Goal: Transaction & Acquisition: Purchase product/service

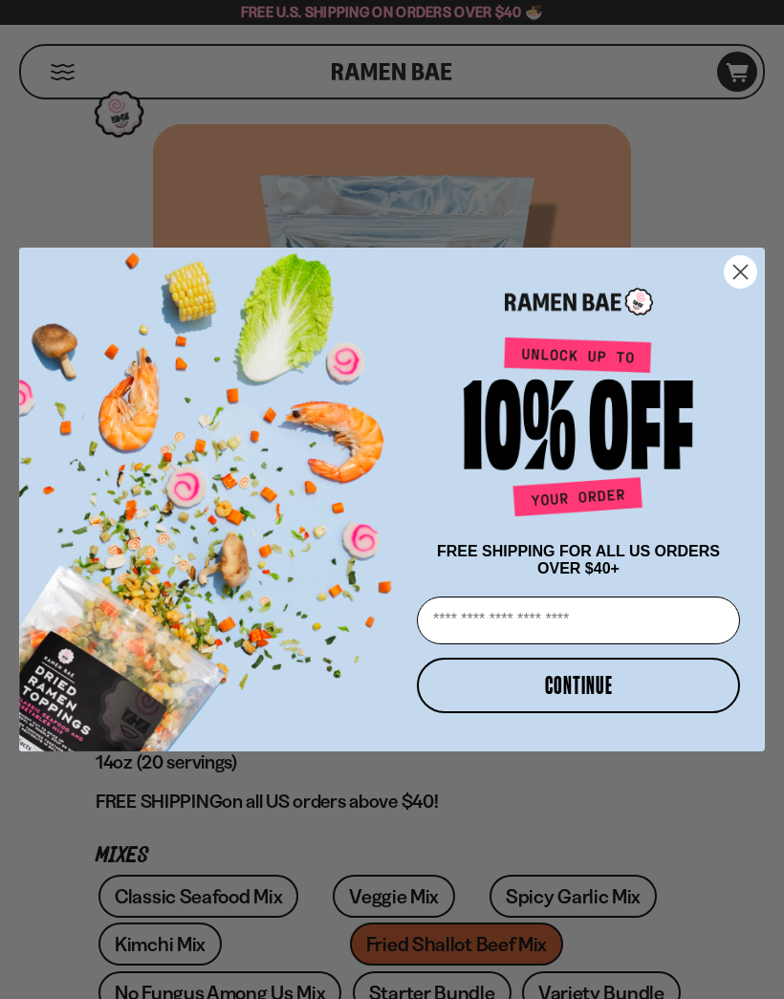
click at [734, 266] on icon "Close dialog" at bounding box center [740, 272] width 13 height 13
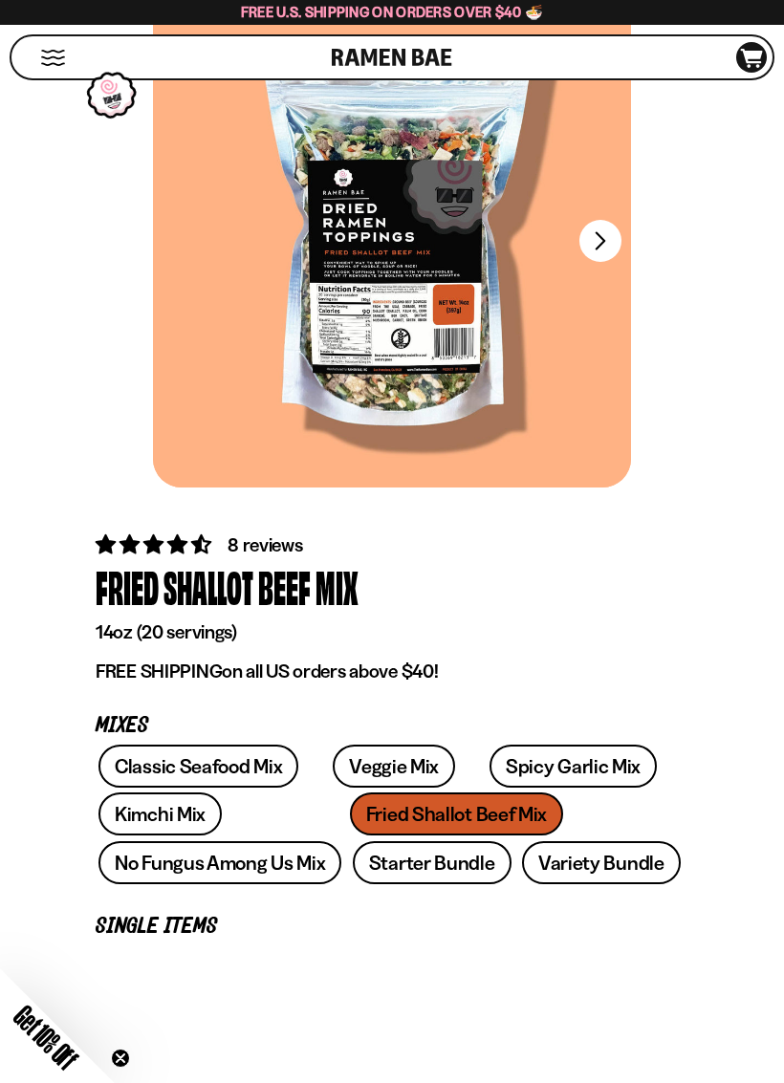
scroll to position [145, 0]
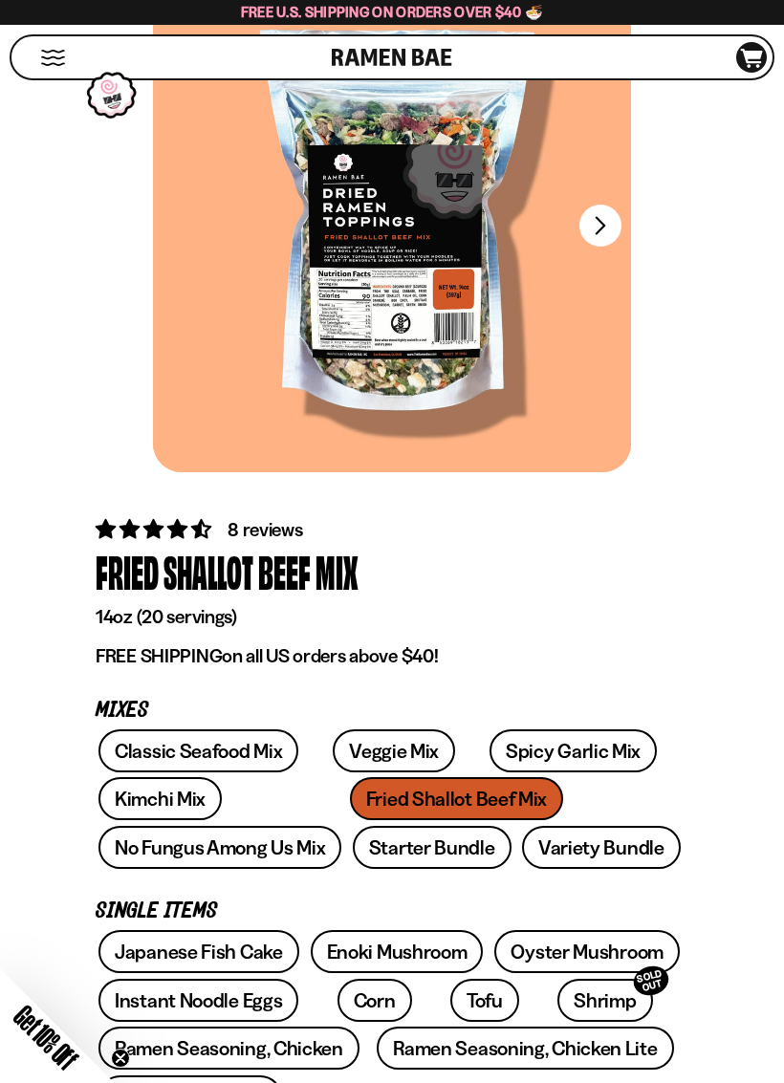
click at [261, 745] on link "Classic Seafood Mix" at bounding box center [198, 751] width 200 height 43
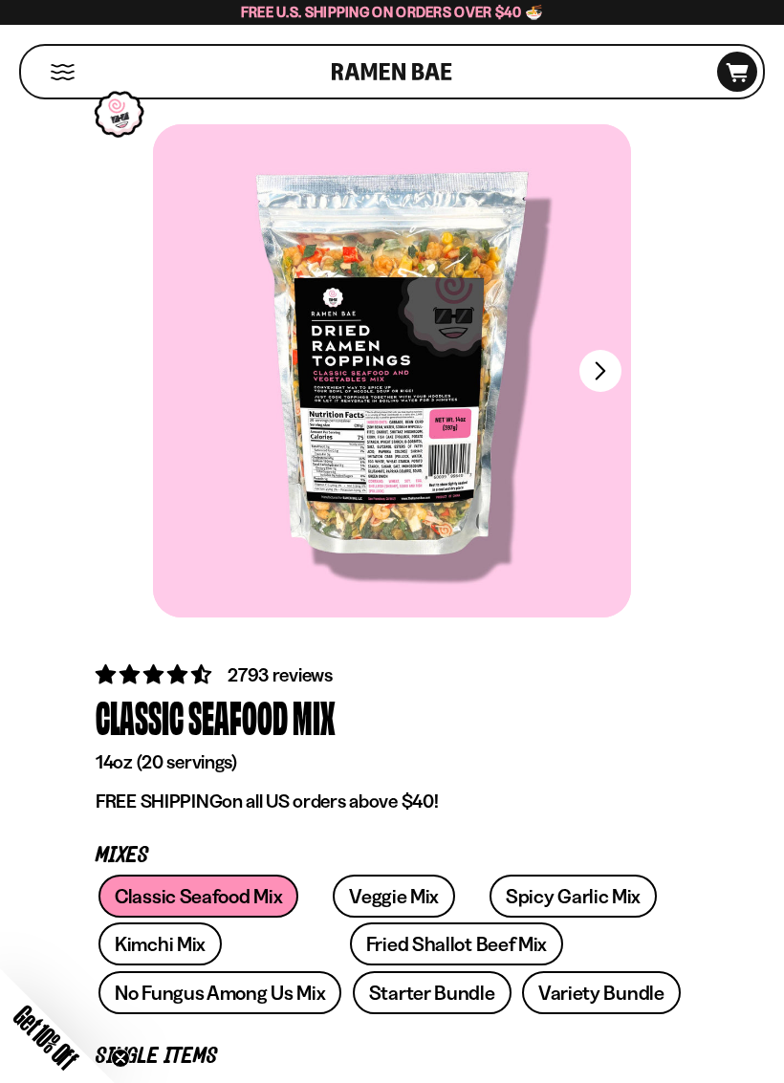
click at [599, 369] on button "FADCB6FD-DFAB-4417-9F21-029242090B77" at bounding box center [600, 371] width 42 height 42
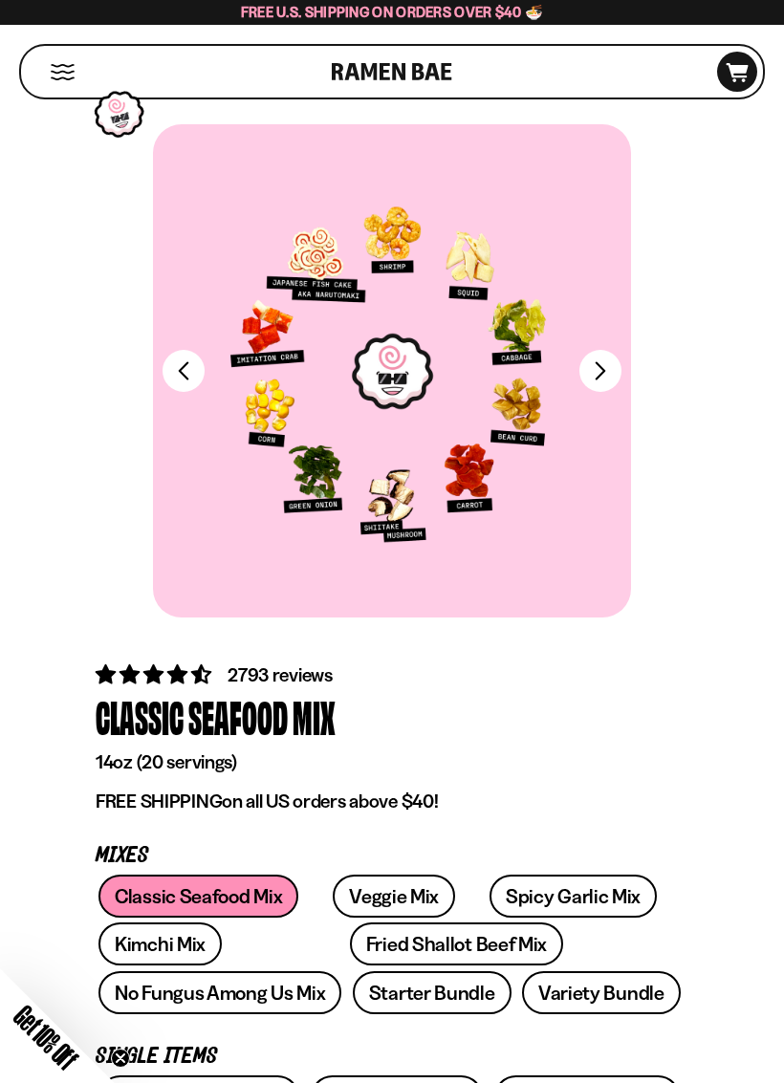
click at [407, 401] on div at bounding box center [392, 370] width 478 height 493
click at [608, 372] on button "FADCB6FD-DFAB-4417-9F21-029242090B77" at bounding box center [600, 371] width 42 height 42
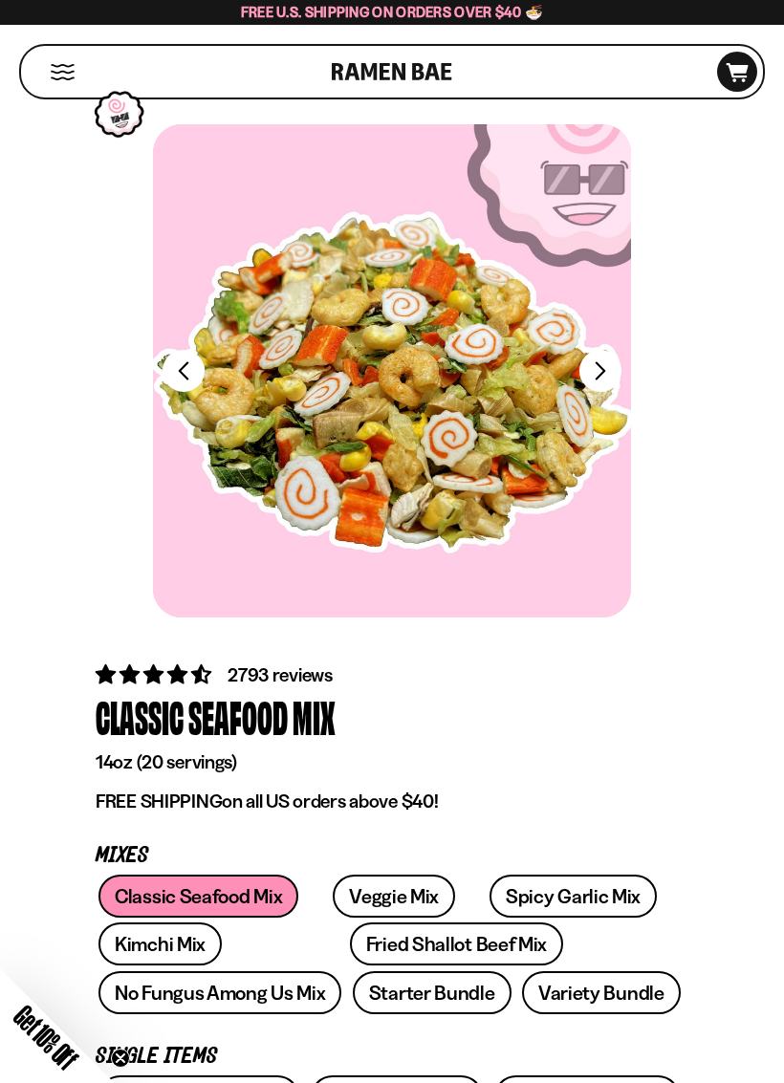
click at [601, 367] on button "FADCB6FD-DFAB-4417-9F21-029242090B77" at bounding box center [600, 371] width 42 height 42
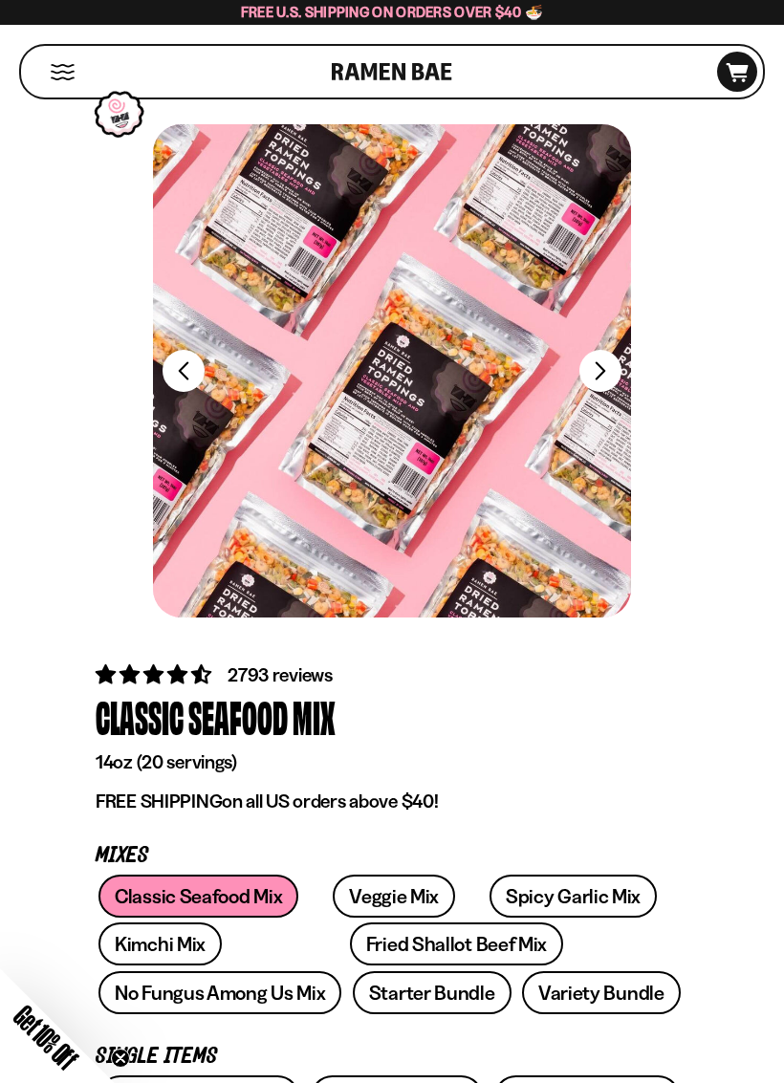
click at [600, 376] on button "FADCB6FD-DFAB-4417-9F21-029242090B77" at bounding box center [600, 371] width 42 height 42
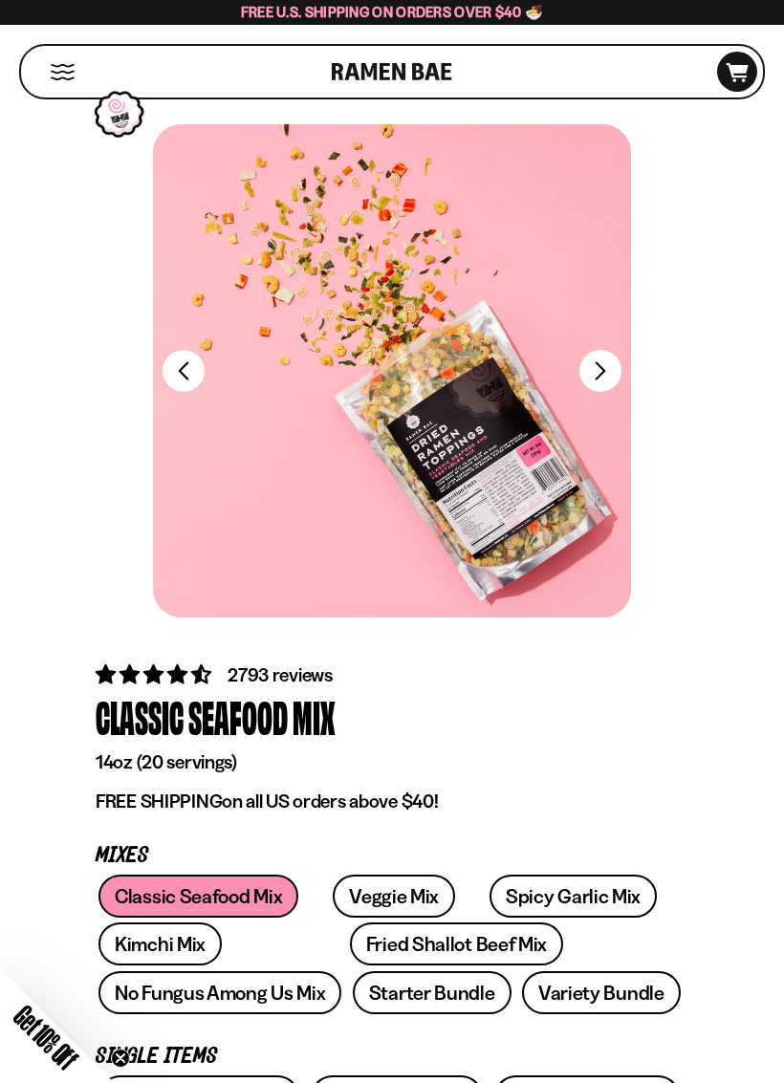
click at [595, 381] on button "FADCB6FD-DFAB-4417-9F21-029242090B77" at bounding box center [600, 371] width 42 height 42
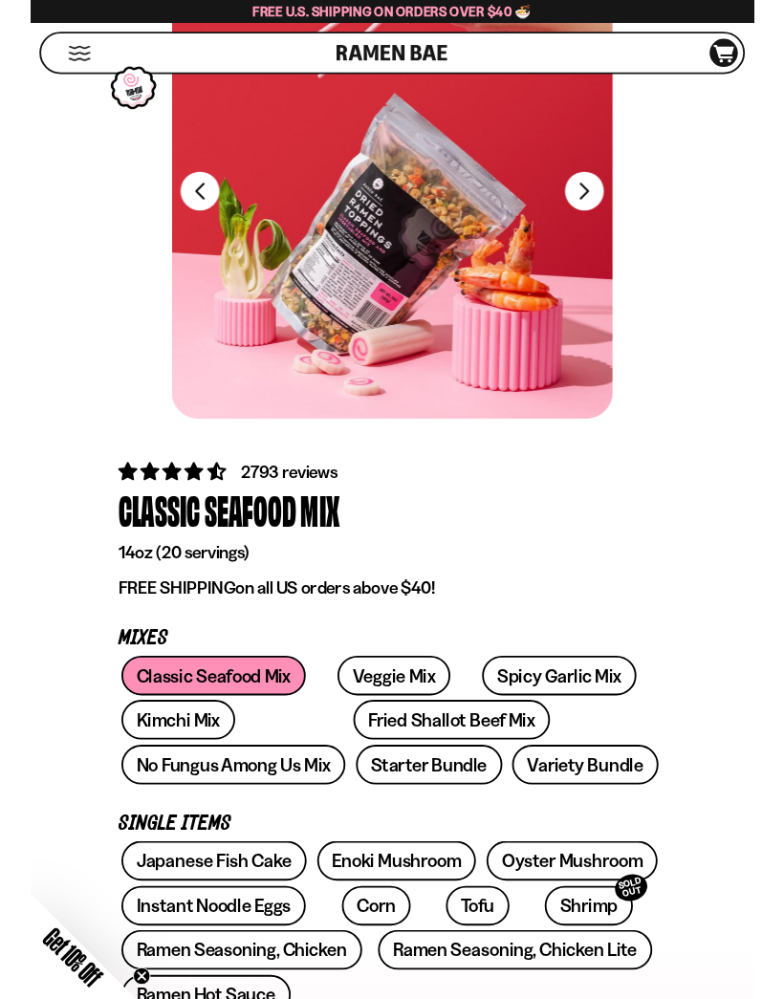
scroll to position [163, 0]
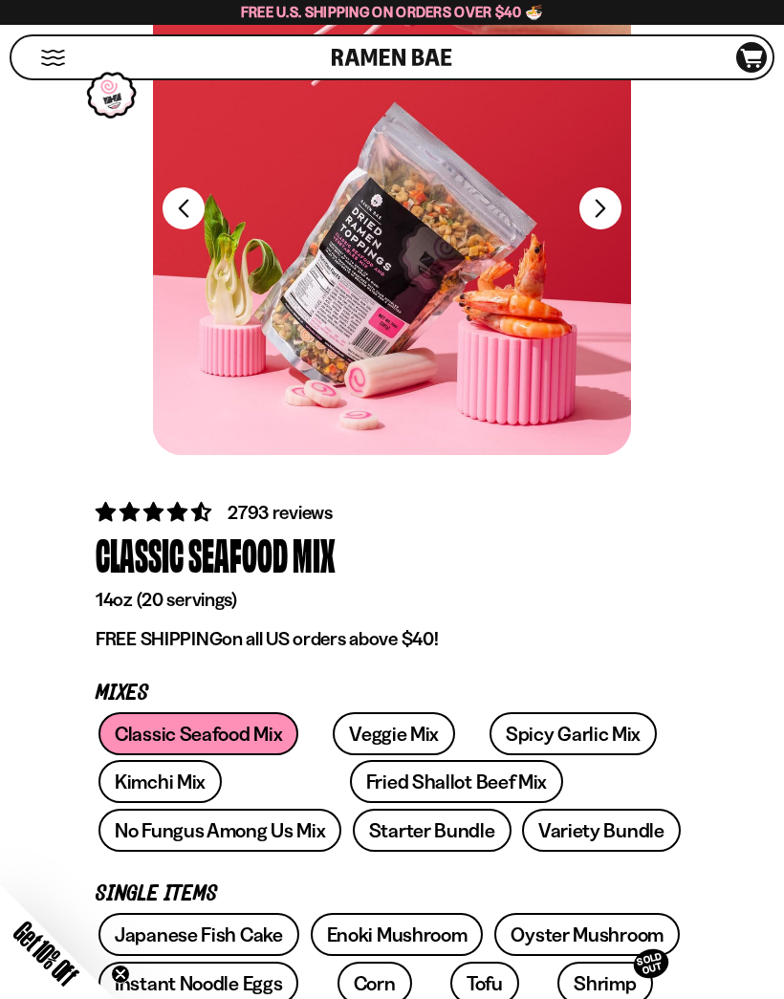
click at [522, 826] on link "Variety Bundle" at bounding box center [601, 830] width 159 height 43
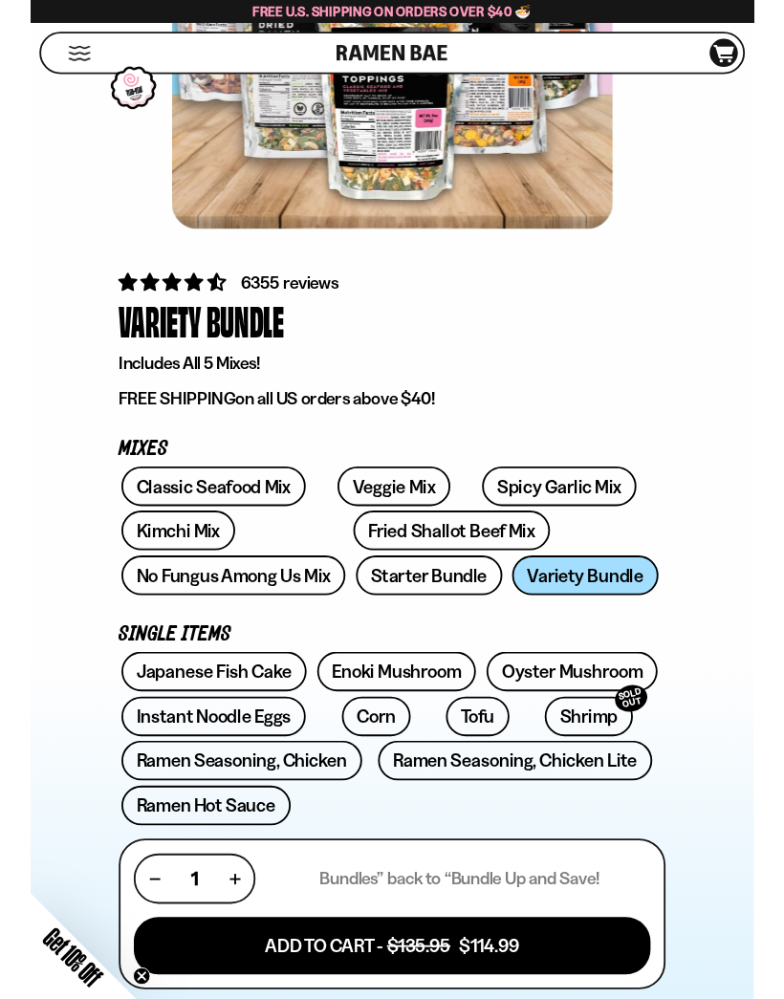
scroll to position [366, 0]
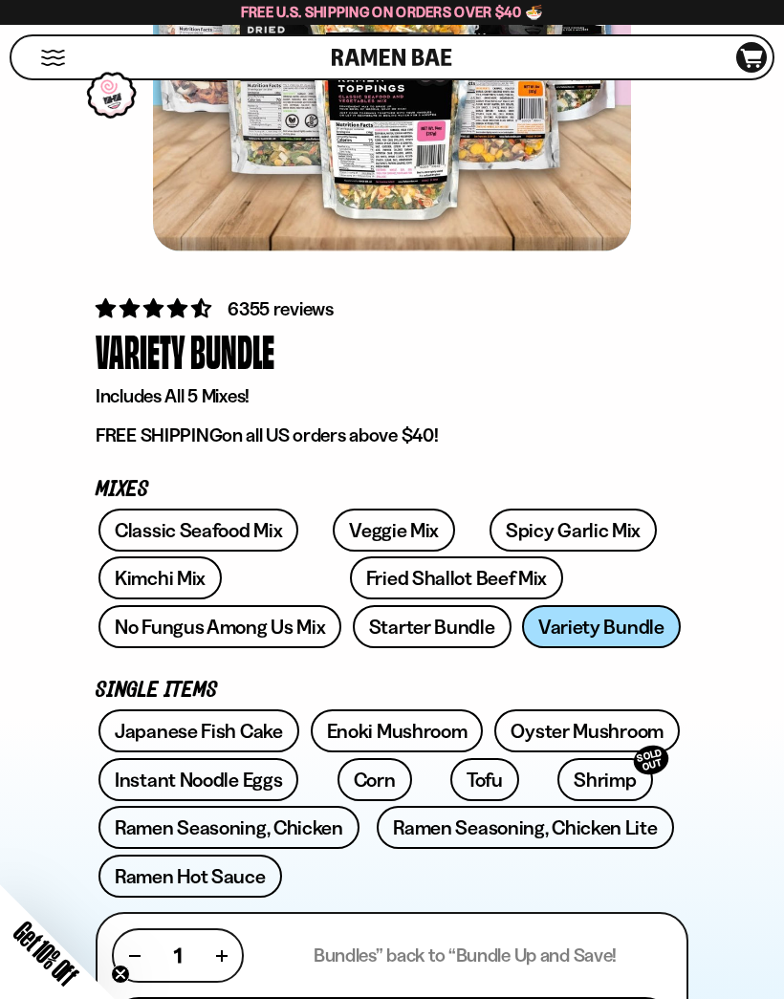
click at [353, 623] on link "Starter Bundle" at bounding box center [432, 626] width 159 height 43
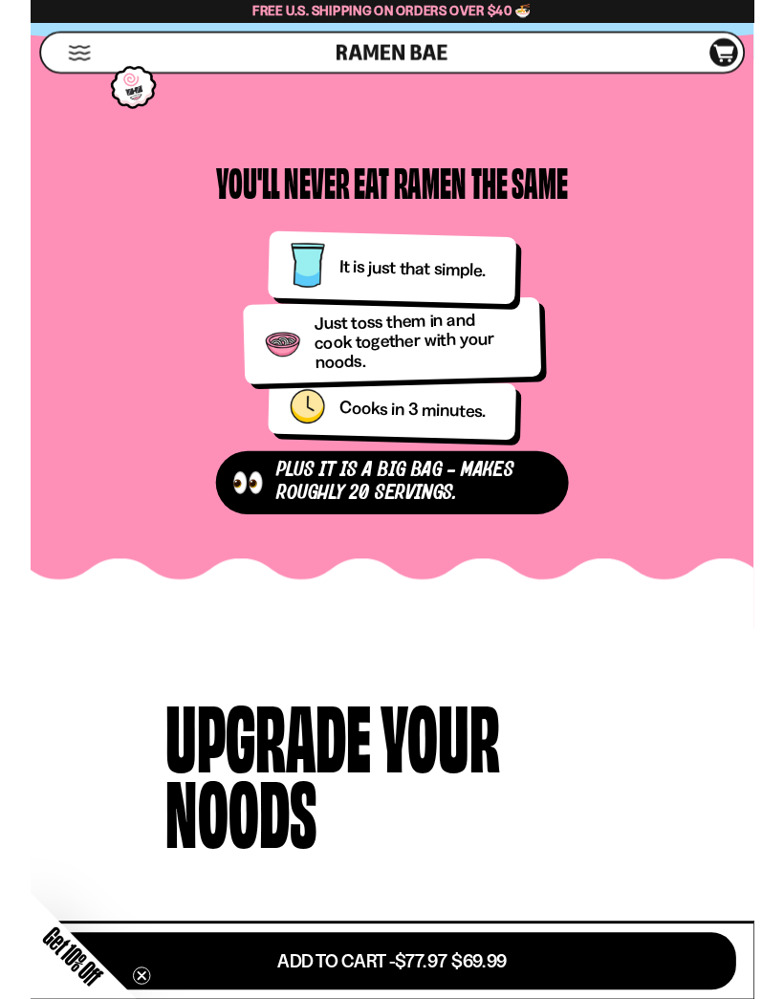
scroll to position [2062, 0]
